Goal: Contribute content: Contribute content

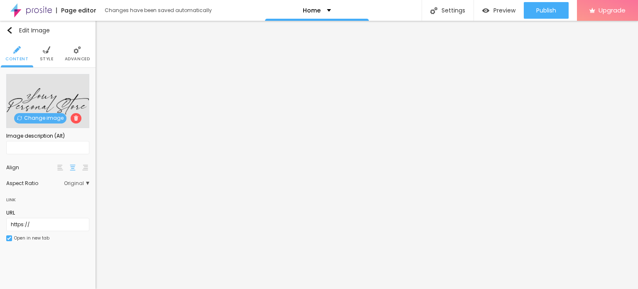
click at [49, 118] on span "Change image" at bounding box center [40, 118] width 52 height 10
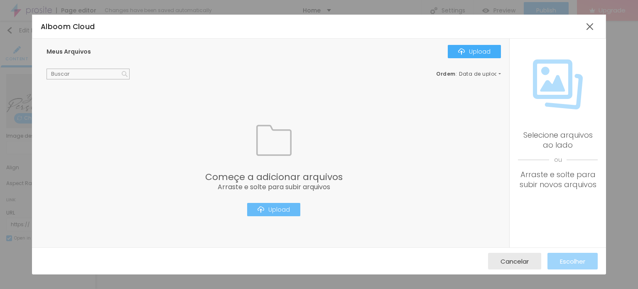
click at [284, 208] on div "Upload" at bounding box center [274, 209] width 32 height 7
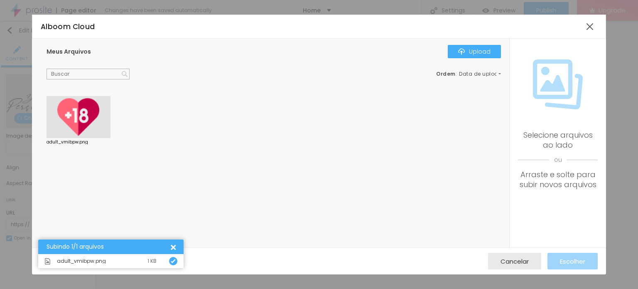
click at [85, 110] on div at bounding box center [79, 117] width 64 height 42
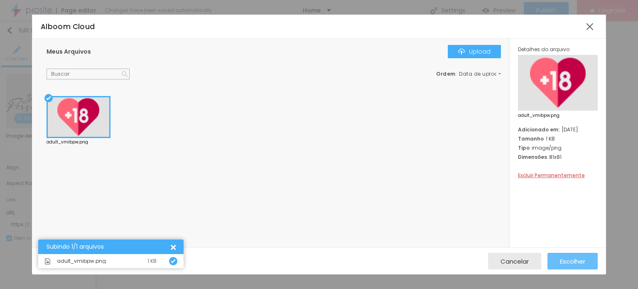
click at [564, 262] on span "Escolher" at bounding box center [572, 261] width 25 height 7
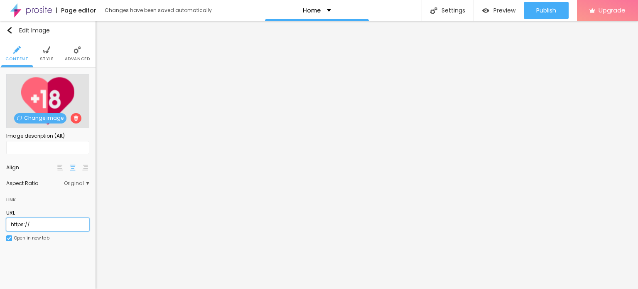
click at [35, 221] on input "https://" at bounding box center [47, 224] width 83 height 13
paste input "[DOMAIN_NAME][URL]"
type input "[URL][DOMAIN_NAME]"
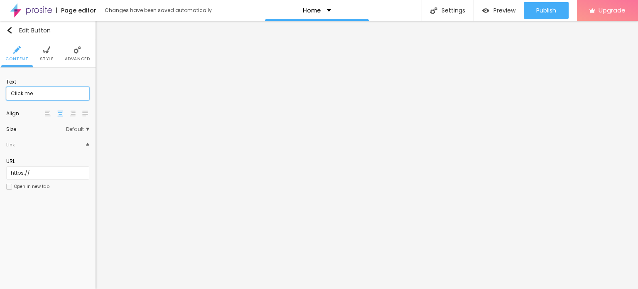
click at [59, 90] on input "Click me" at bounding box center [47, 93] width 83 height 13
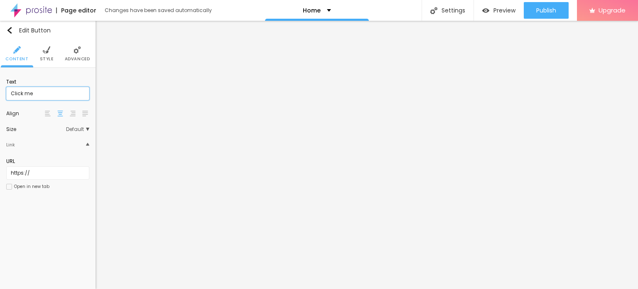
click at [74, 92] on input "Click me" at bounding box center [47, 93] width 83 height 13
paste input "WhatsApp: ✆ [PHONE_NUMBER]"
type input "WhatsApp: ✆ [PHONE_NUMBER]"
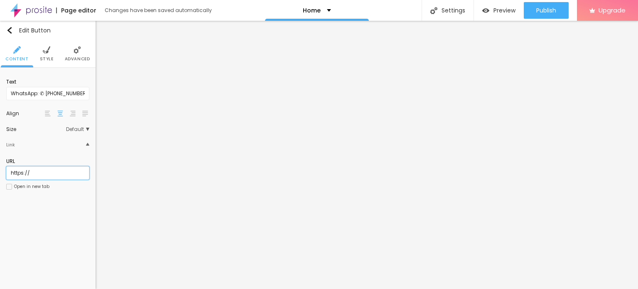
click at [65, 174] on input "https://" at bounding box center [47, 172] width 83 height 13
paste input "[DOMAIN_NAME][URL]"
type input "[URL][DOMAIN_NAME]"
click at [37, 184] on div "Open in new tab" at bounding box center [31, 186] width 35 height 4
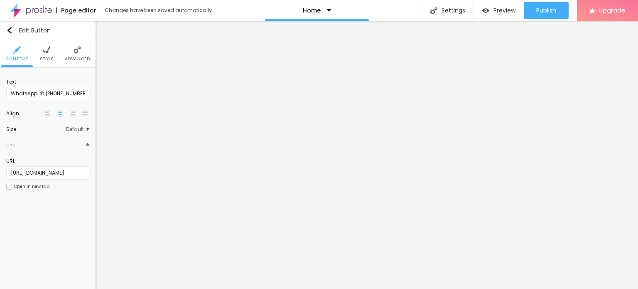
scroll to position [0, 0]
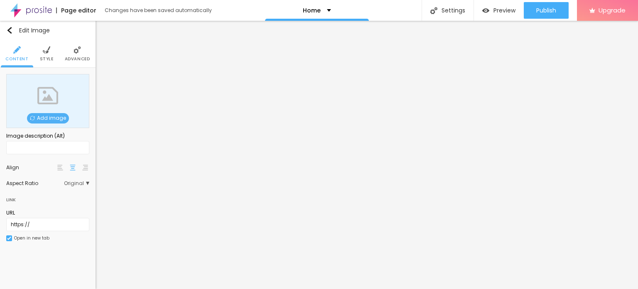
click at [53, 117] on span "Add image" at bounding box center [48, 118] width 42 height 10
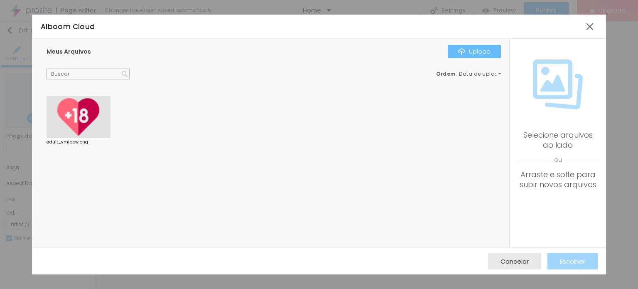
click at [484, 48] on div "Upload" at bounding box center [474, 51] width 32 height 7
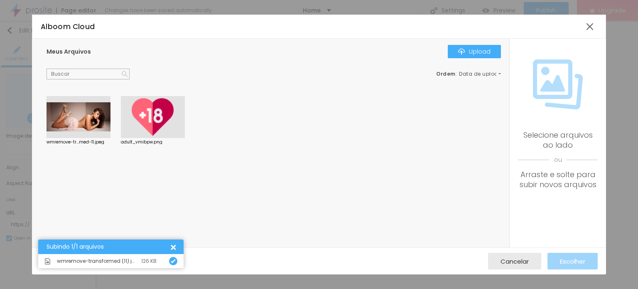
click at [81, 116] on div at bounding box center [79, 117] width 64 height 42
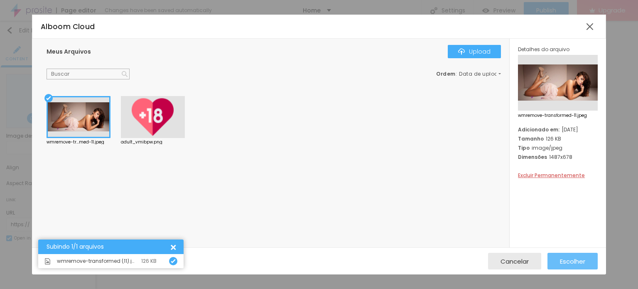
click at [586, 254] on button "Escolher" at bounding box center [573, 261] width 50 height 17
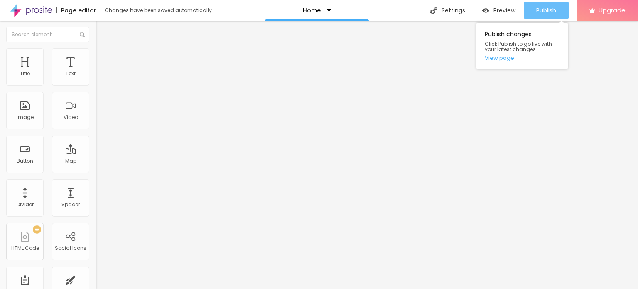
click at [547, 6] on div "Publish" at bounding box center [546, 10] width 20 height 17
click at [546, 6] on div "Publish" at bounding box center [546, 10] width 20 height 17
click at [545, 1] on div "Publish Publish changes Click Publish to go live with your latest changes. View…" at bounding box center [546, 10] width 45 height 21
click at [545, 7] on span "Publish" at bounding box center [546, 10] width 20 height 7
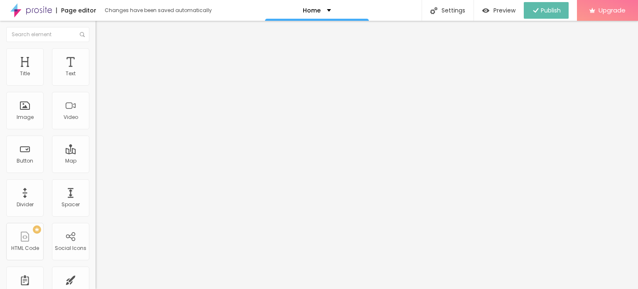
click at [44, 10] on img at bounding box center [31, 10] width 42 height 21
